Goal: Consume media (video, audio): Consume media (video, audio)

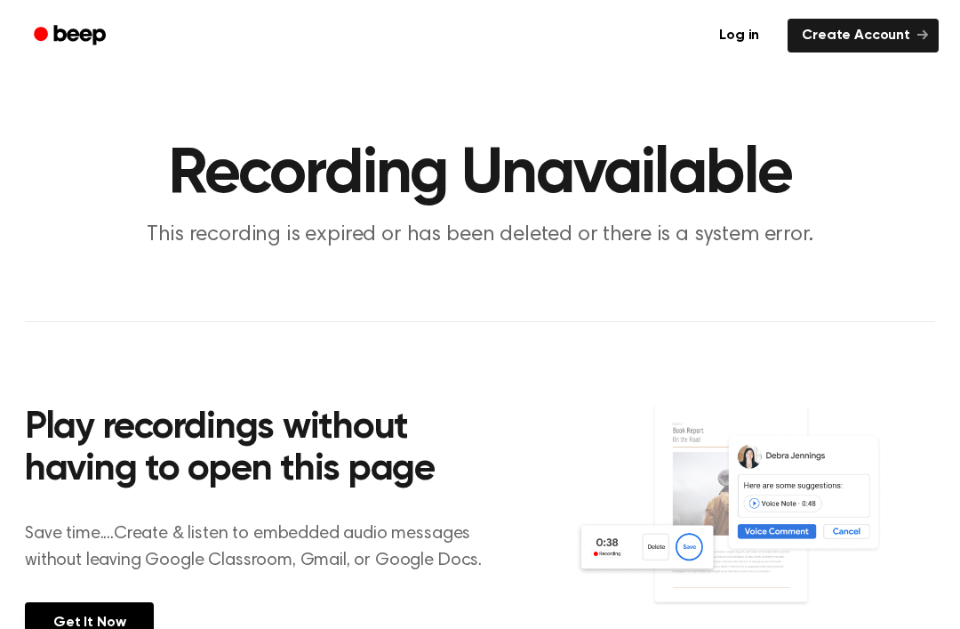
click at [837, 273] on main "Recording Unavailable This recording is expired or has been deleted or there is…" at bounding box center [480, 360] width 960 height 721
click at [745, 26] on link "Log in" at bounding box center [739, 35] width 76 height 41
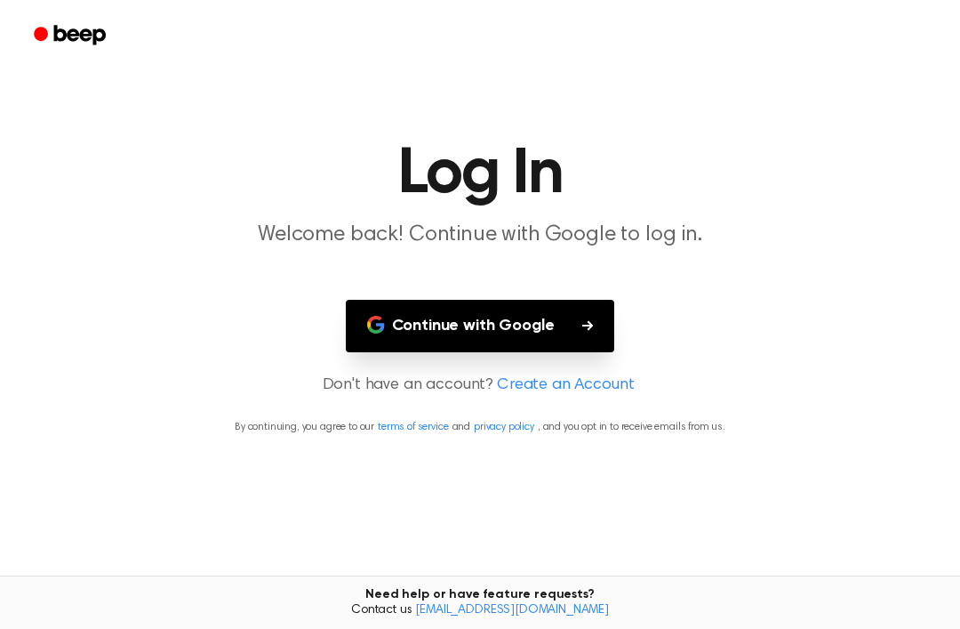
click at [589, 324] on icon "button" at bounding box center [587, 325] width 11 height 10
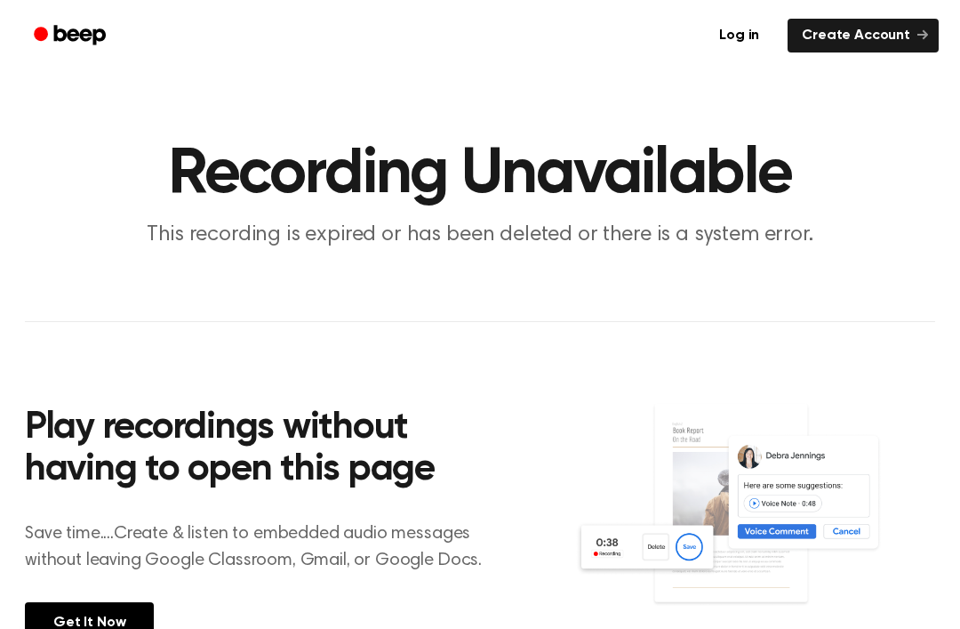
click at [677, 541] on img at bounding box center [755, 521] width 360 height 239
click at [701, 541] on img at bounding box center [755, 521] width 360 height 239
click at [710, 544] on img at bounding box center [755, 521] width 360 height 239
click at [709, 544] on img at bounding box center [755, 521] width 360 height 239
click at [709, 540] on img at bounding box center [755, 521] width 360 height 239
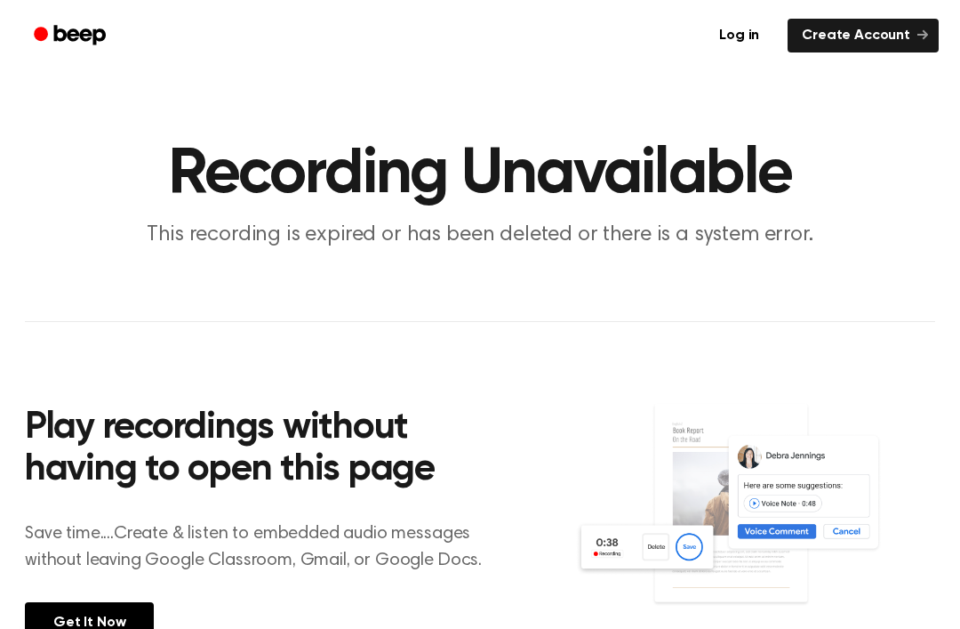
click at [708, 540] on img at bounding box center [755, 521] width 360 height 239
click at [703, 538] on img at bounding box center [755, 521] width 360 height 239
click at [702, 537] on img at bounding box center [755, 521] width 360 height 239
click at [795, 539] on img at bounding box center [755, 521] width 360 height 239
click at [818, 501] on img at bounding box center [755, 521] width 360 height 239
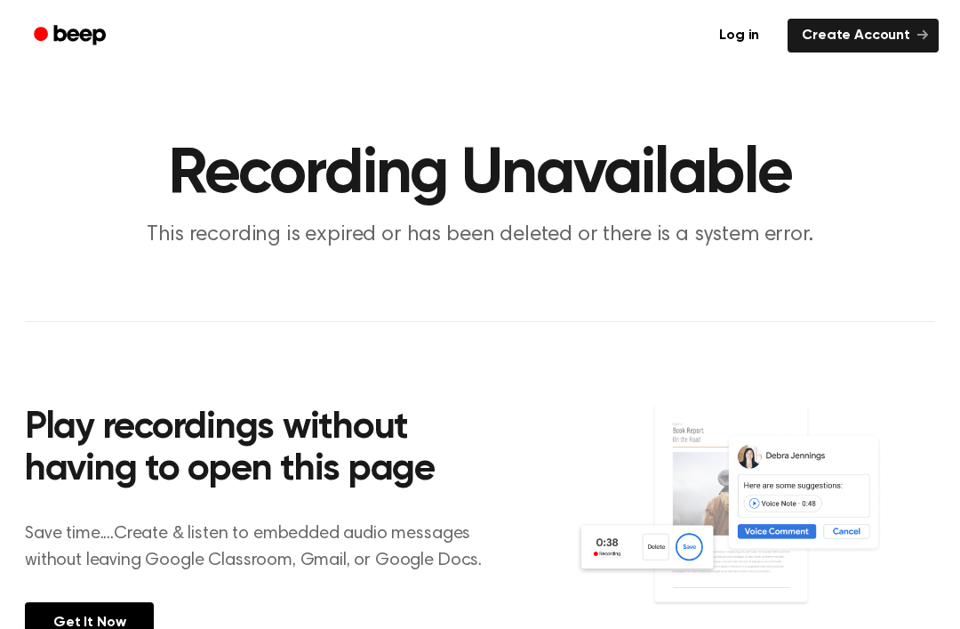
click at [816, 528] on img at bounding box center [755, 521] width 360 height 239
click at [850, 499] on img at bounding box center [755, 521] width 360 height 239
